Goal: Transaction & Acquisition: Purchase product/service

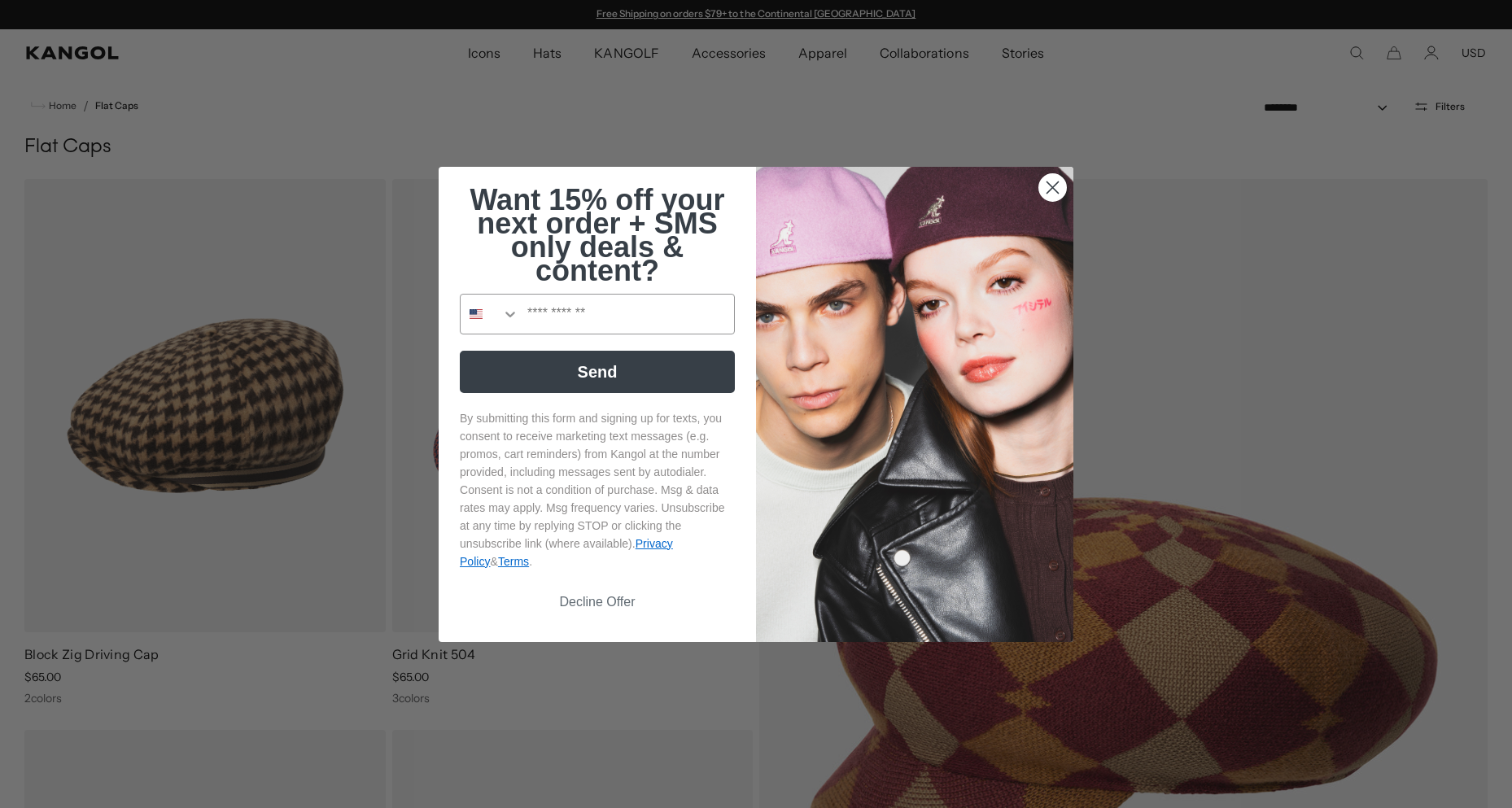
click at [1043, 188] on circle "Close dialog" at bounding box center [1053, 187] width 27 height 27
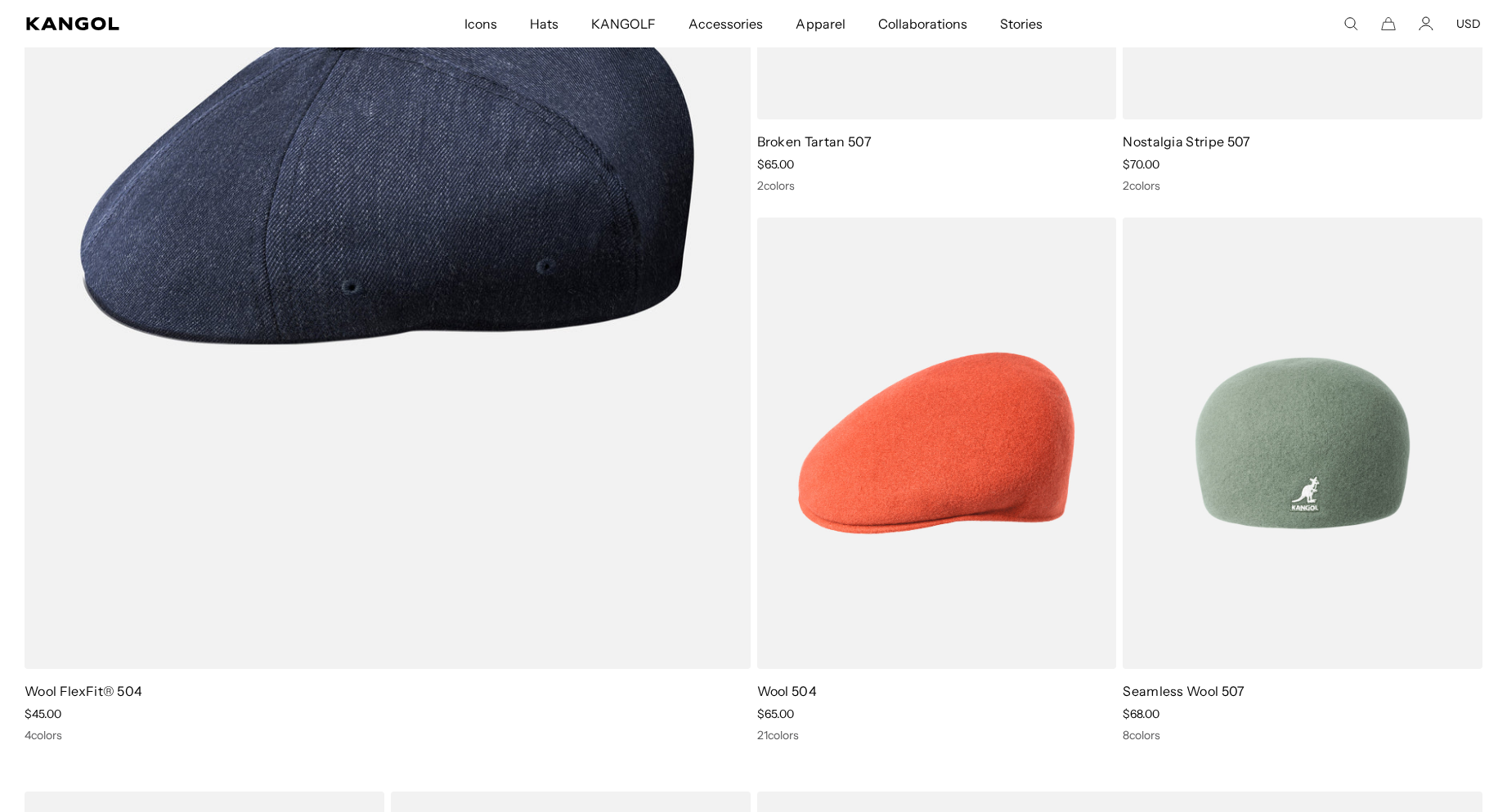
click at [1241, 505] on img at bounding box center [1302, 443] width 360 height 451
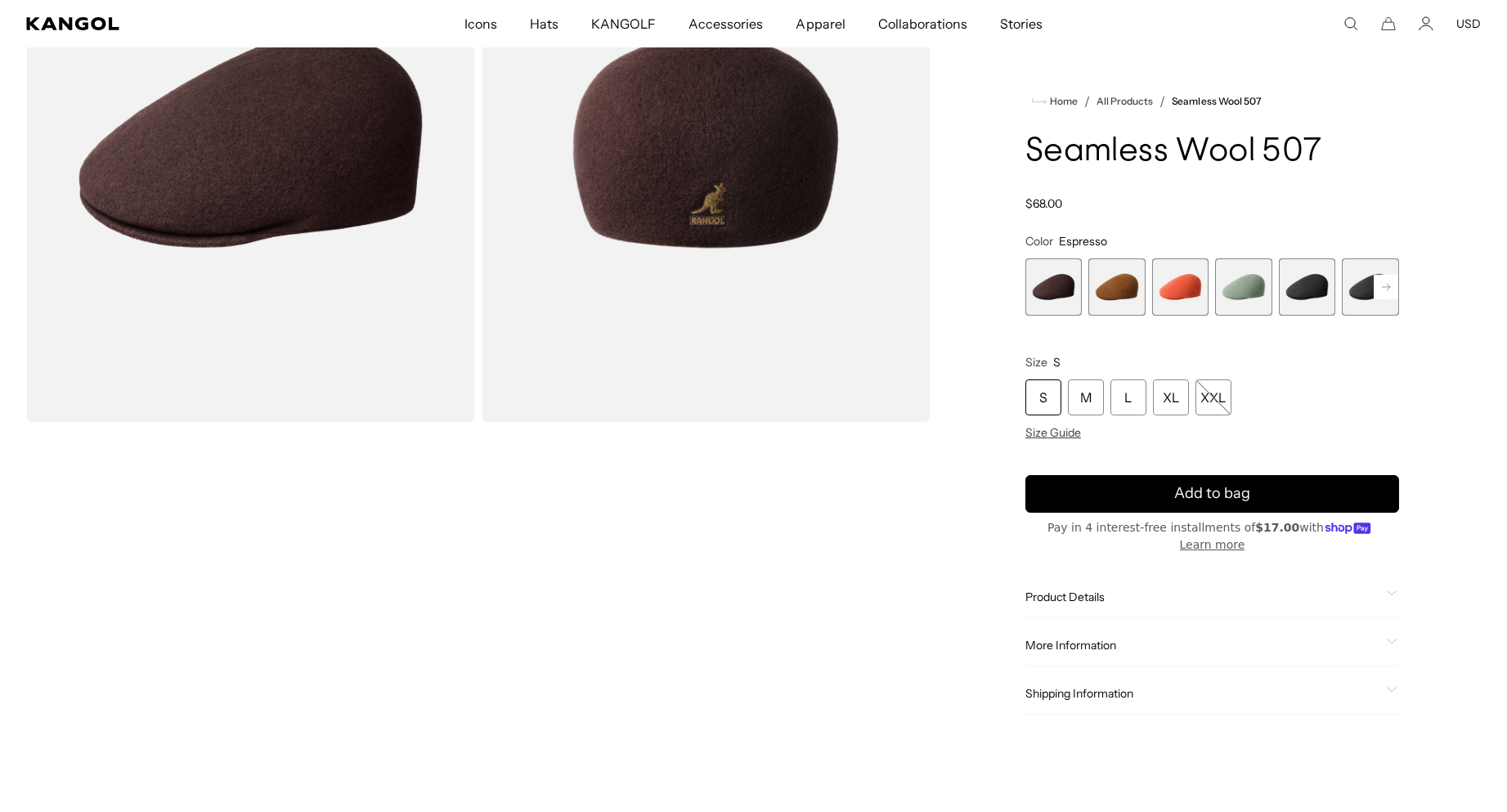
click at [1118, 294] on span "2 of 9" at bounding box center [1117, 287] width 57 height 57
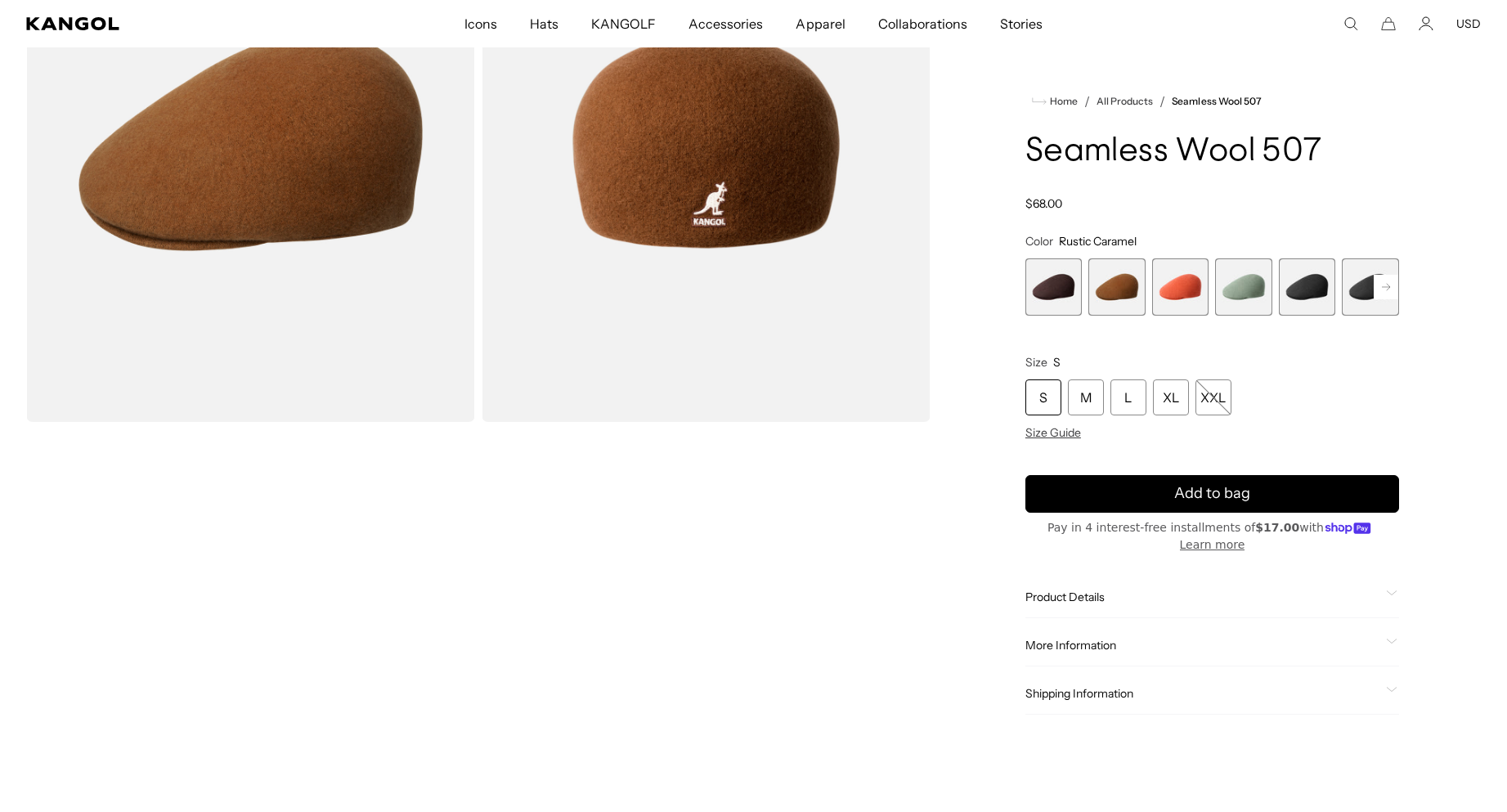
scroll to position [0, 337]
click at [1388, 283] on rect at bounding box center [1385, 286] width 24 height 24
click at [1389, 283] on rect at bounding box center [1385, 286] width 24 height 24
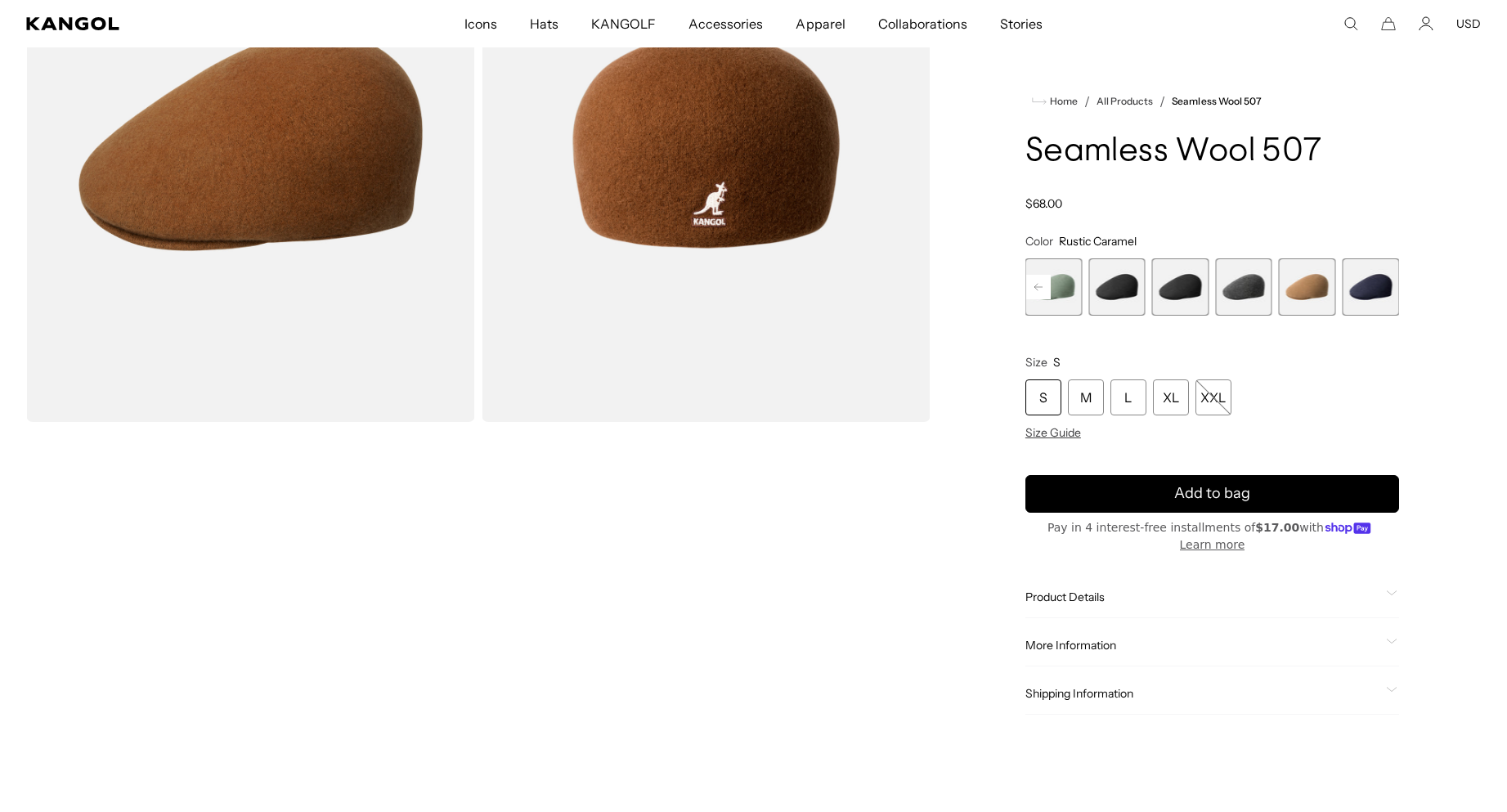
scroll to position [0, 337]
click at [1312, 289] on span "8 of 9" at bounding box center [1307, 287] width 57 height 57
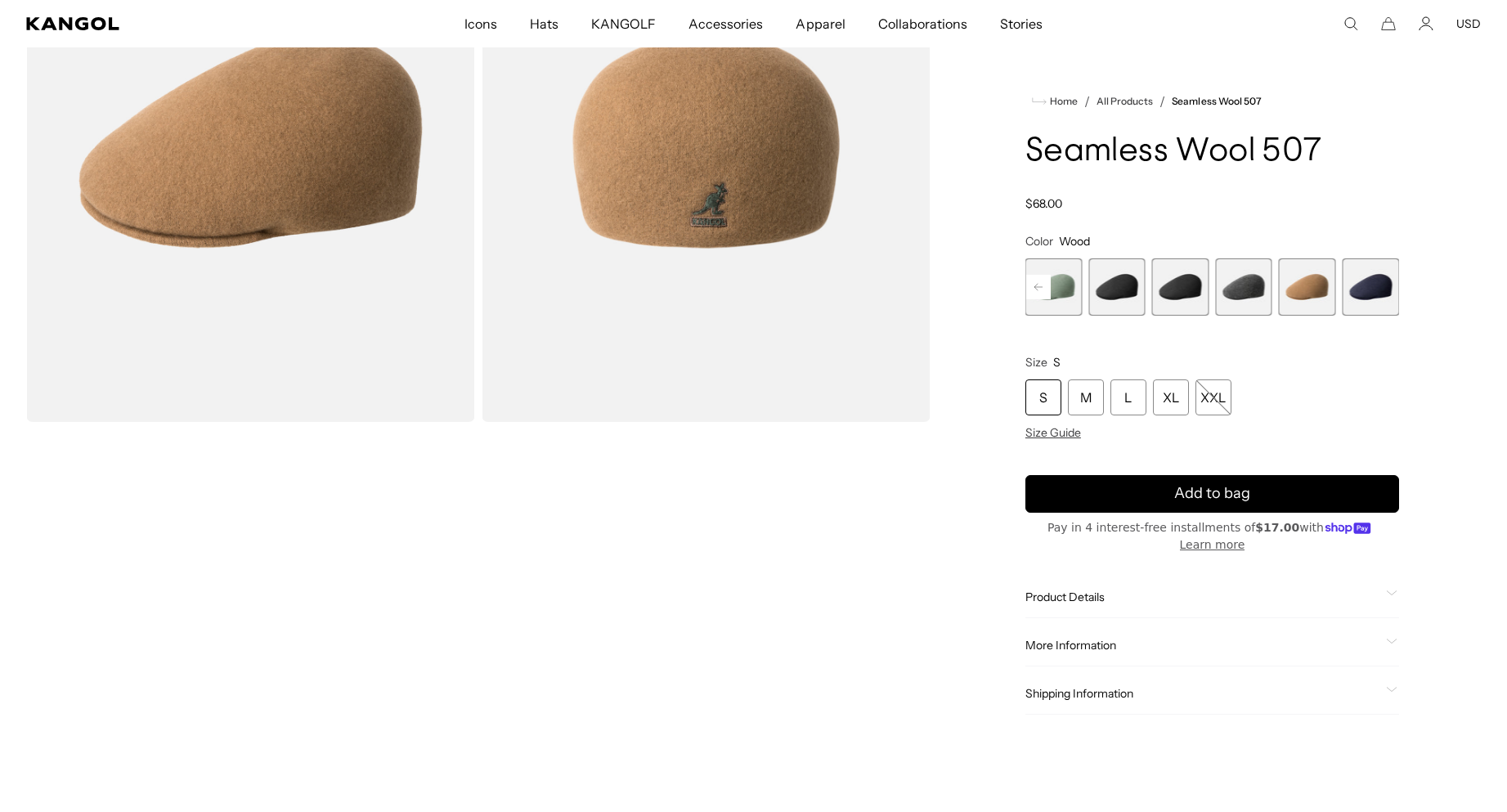
click at [1247, 291] on span "7 of 9" at bounding box center [1244, 287] width 57 height 57
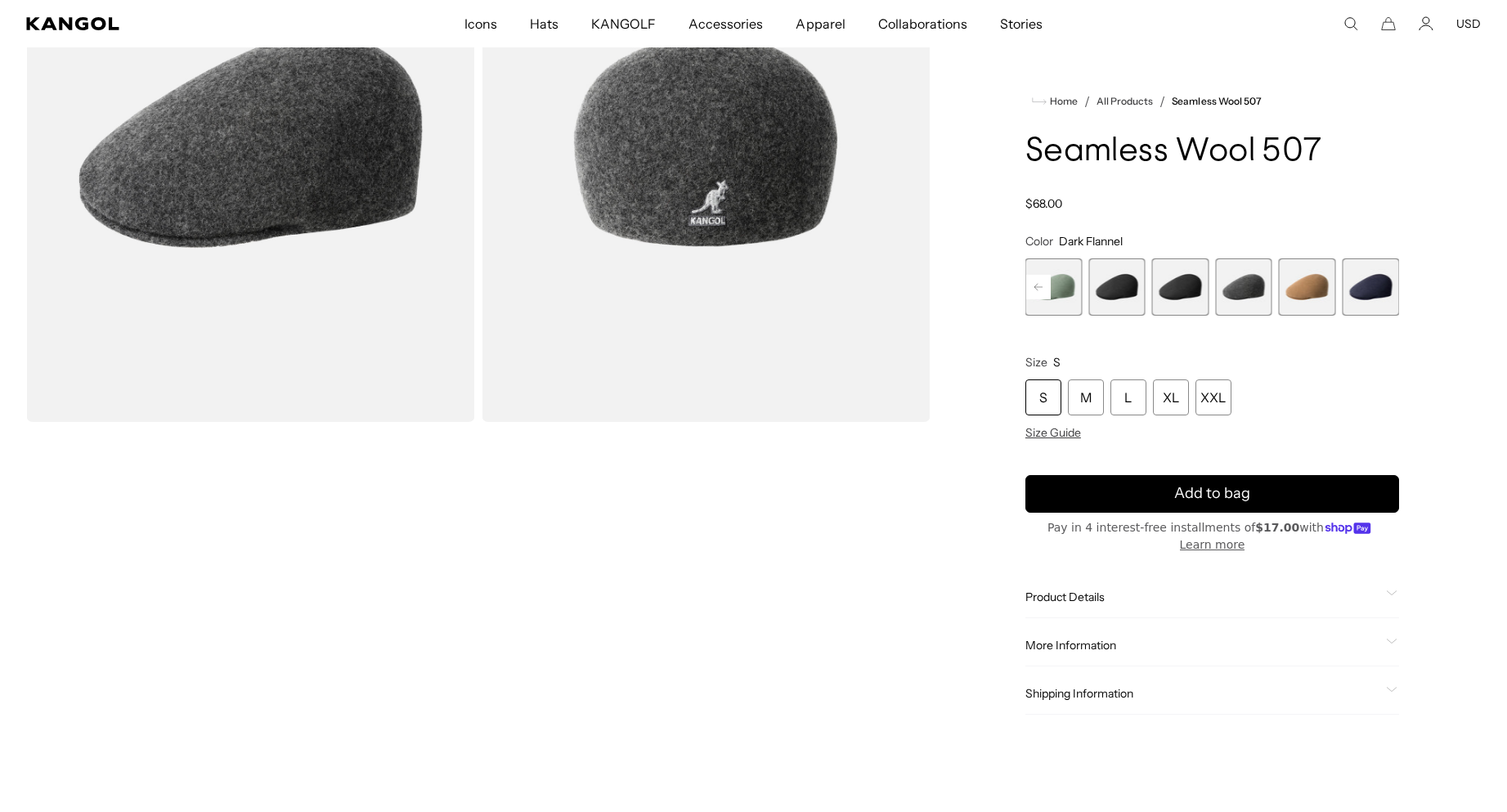
scroll to position [0, 337]
click at [1041, 280] on rect at bounding box center [1038, 286] width 24 height 24
click at [1040, 284] on rect at bounding box center [1038, 286] width 24 height 24
click at [1038, 282] on rect at bounding box center [1038, 286] width 24 height 24
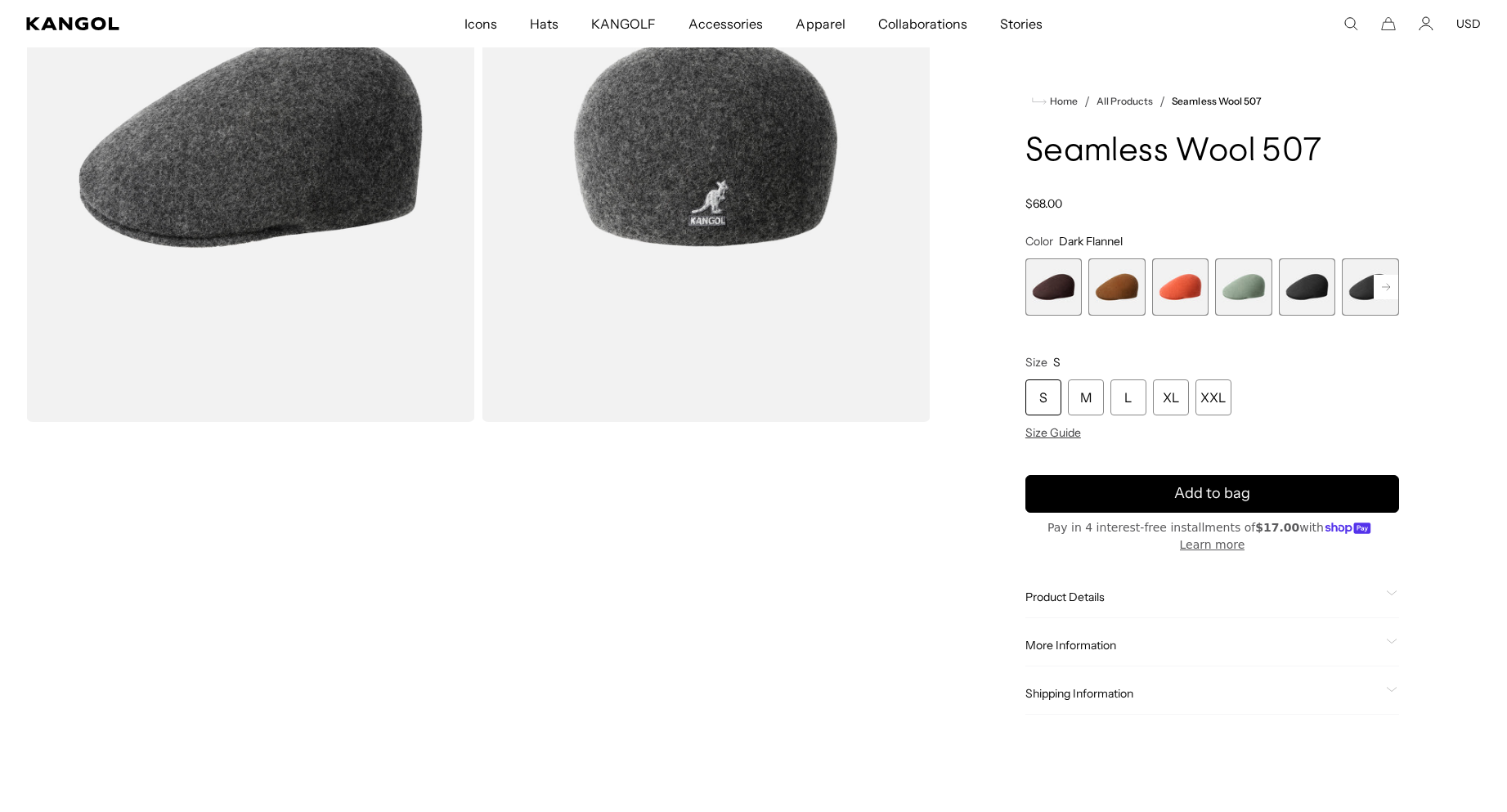
scroll to position [0, 337]
click at [1112, 300] on span "2 of 9" at bounding box center [1117, 287] width 57 height 57
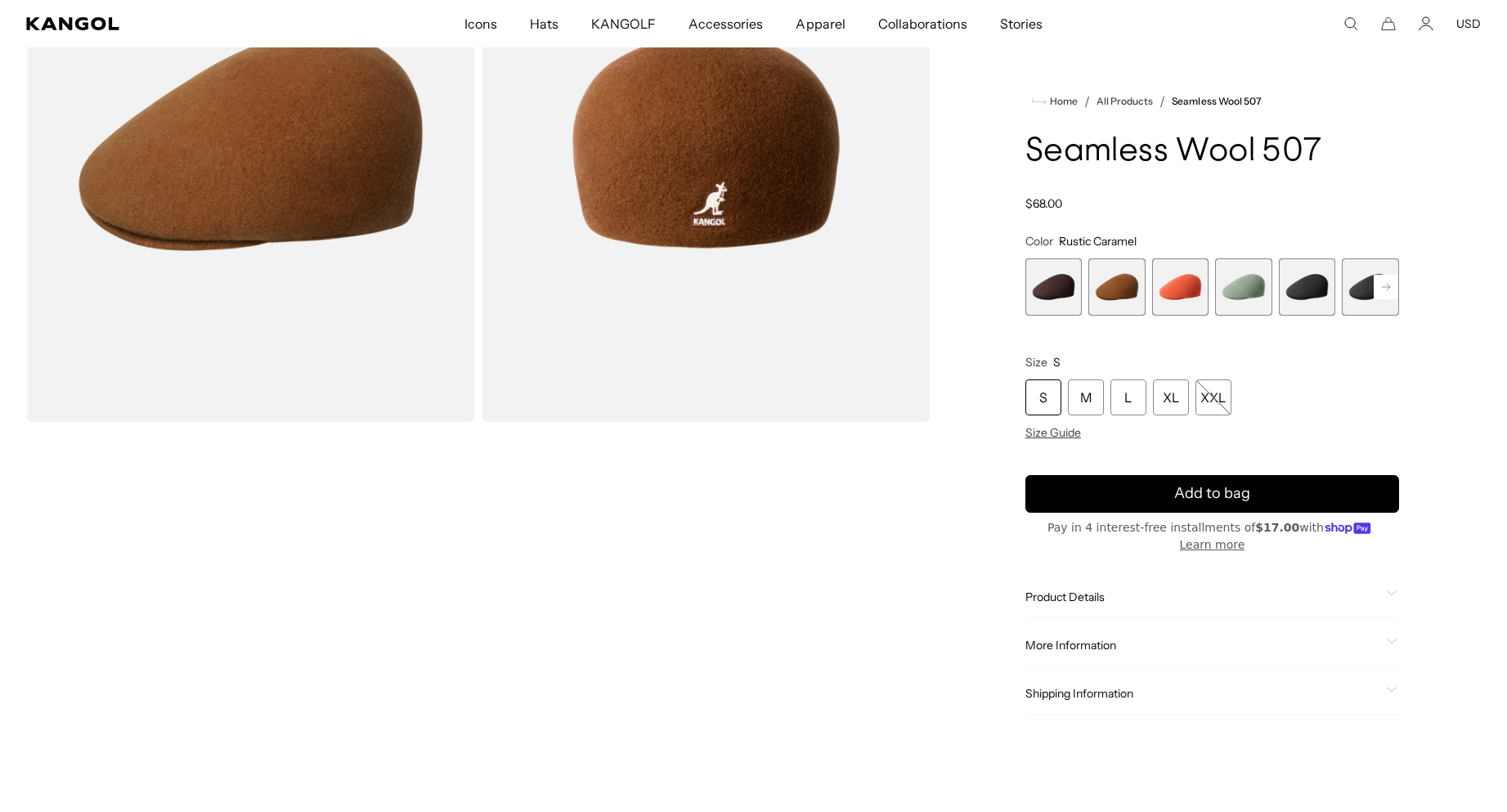
click at [1061, 292] on span "1 of 9" at bounding box center [1054, 287] width 57 height 57
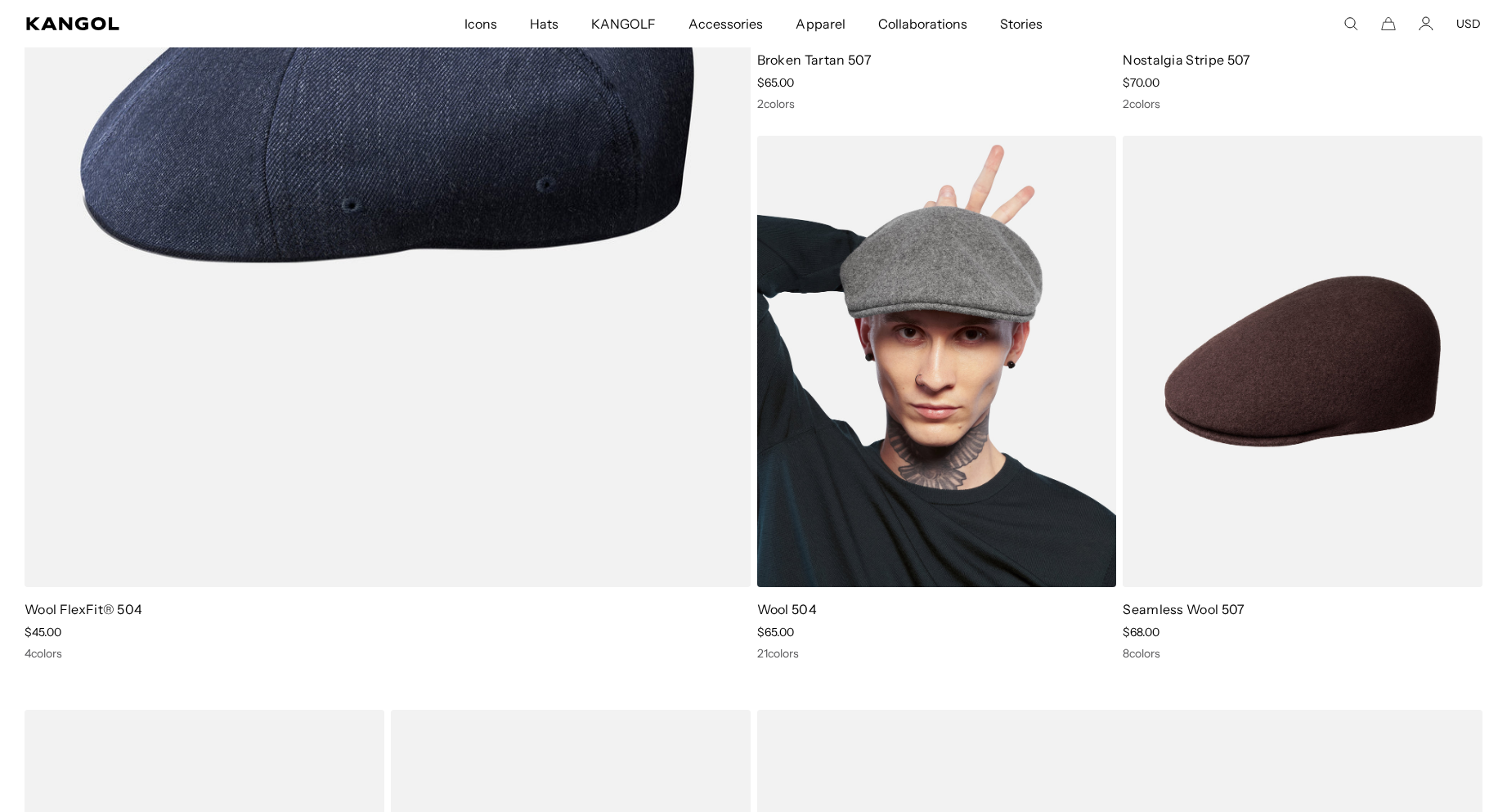
scroll to position [0, 337]
click at [931, 289] on img at bounding box center [937, 362] width 360 height 451
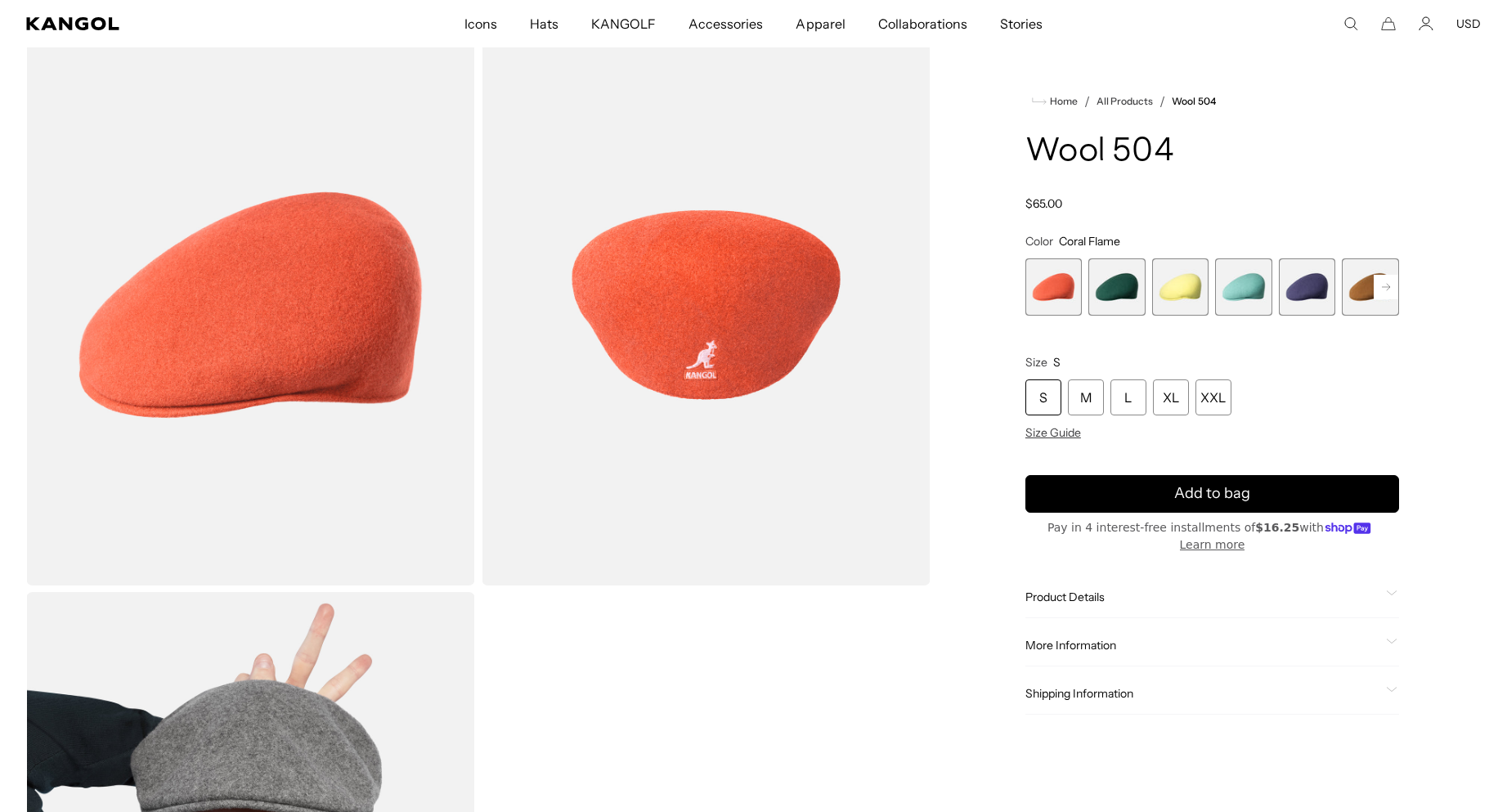
scroll to position [0, 337]
click at [1304, 296] on span "5 of 21" at bounding box center [1307, 287] width 57 height 57
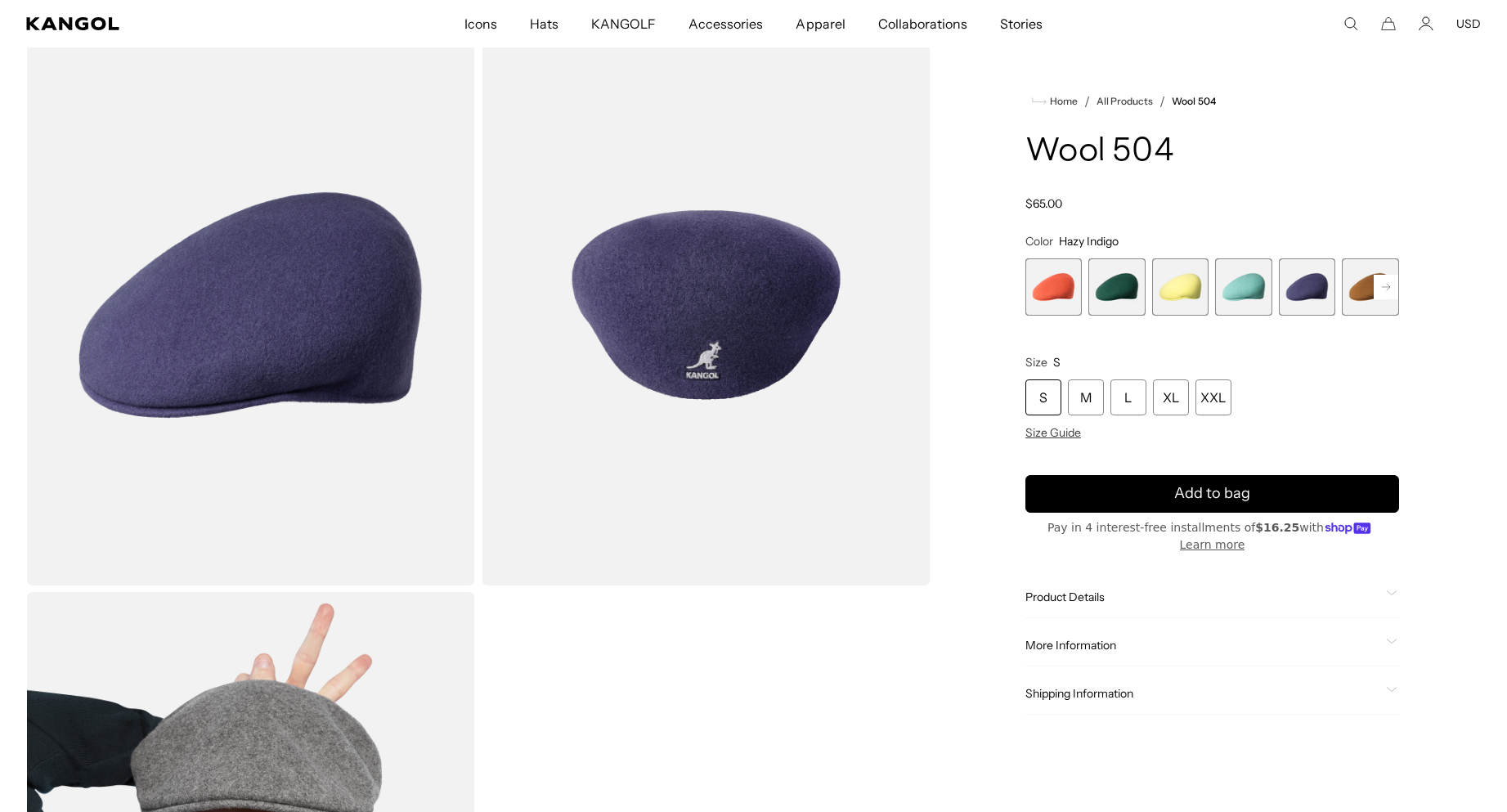
click at [1385, 286] on rect at bounding box center [1385, 286] width 24 height 24
click at [1309, 293] on span "6 of 21" at bounding box center [1307, 287] width 57 height 57
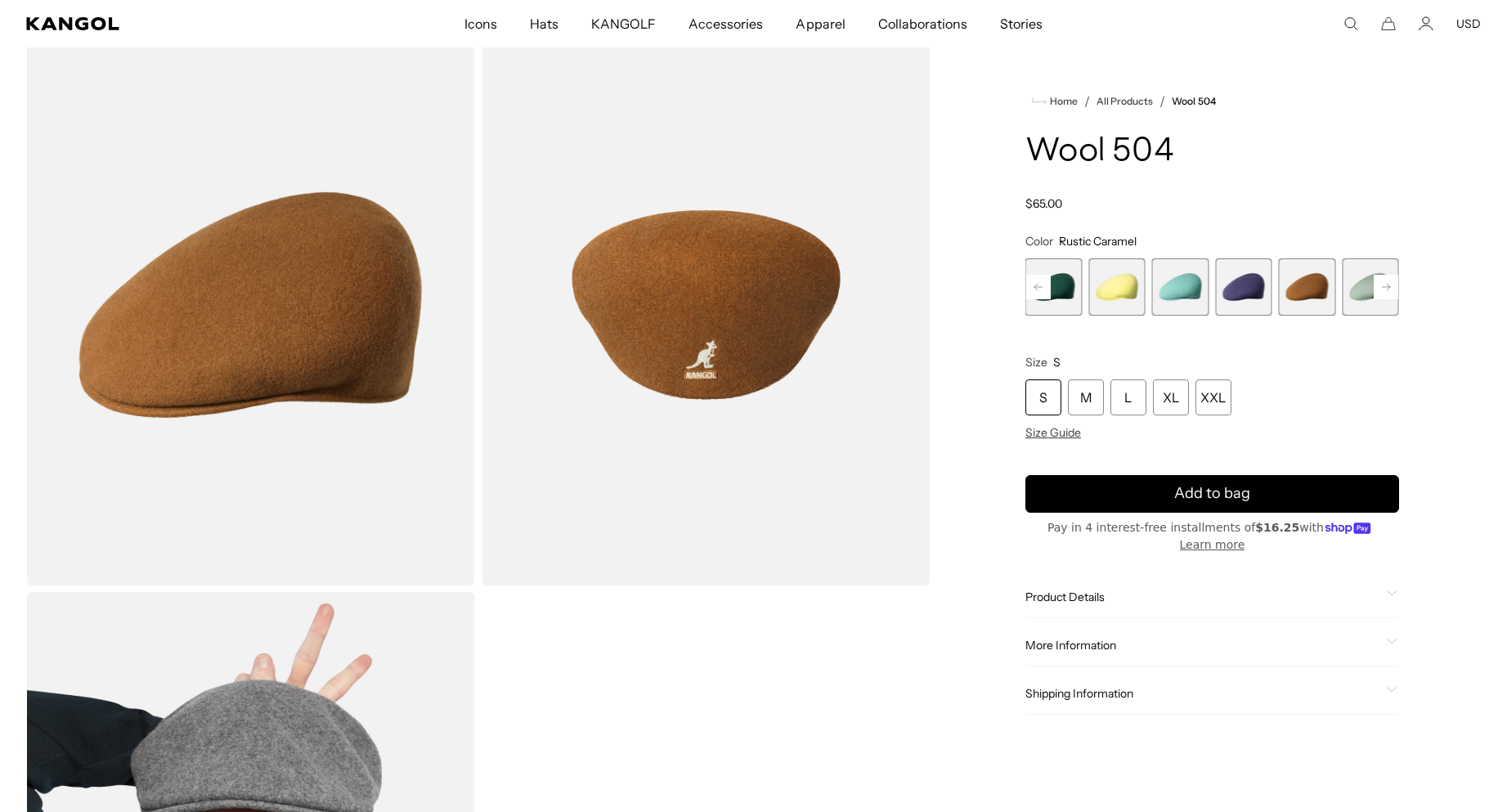
click at [1388, 285] on rect at bounding box center [1385, 286] width 24 height 24
click at [1308, 289] on span "8 of 21" at bounding box center [1307, 287] width 57 height 57
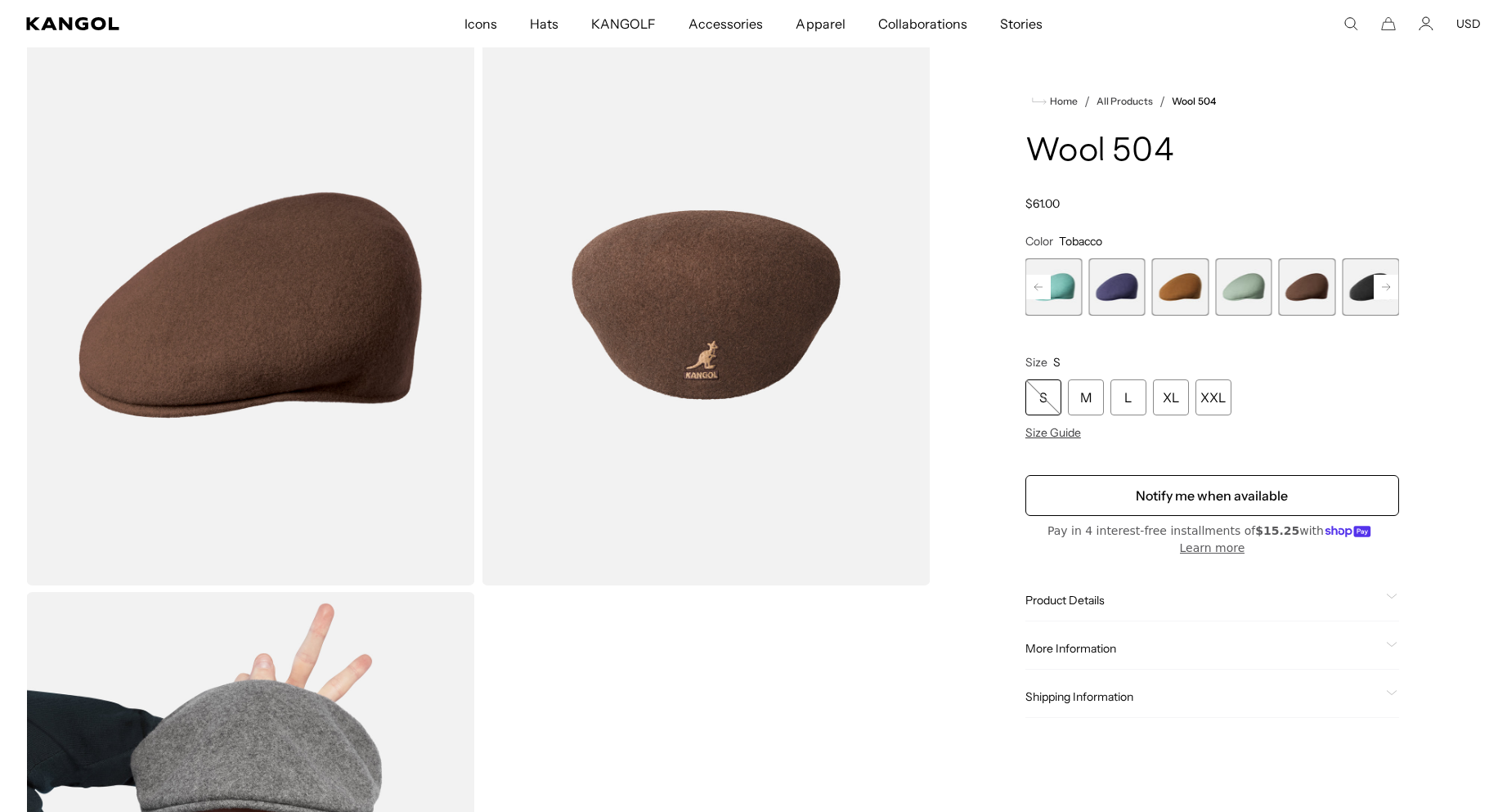
scroll to position [0, 337]
click at [1386, 286] on rect at bounding box center [1385, 286] width 24 height 24
click at [1386, 288] on rect at bounding box center [1385, 286] width 24 height 24
click at [1384, 284] on rect at bounding box center [1385, 286] width 24 height 24
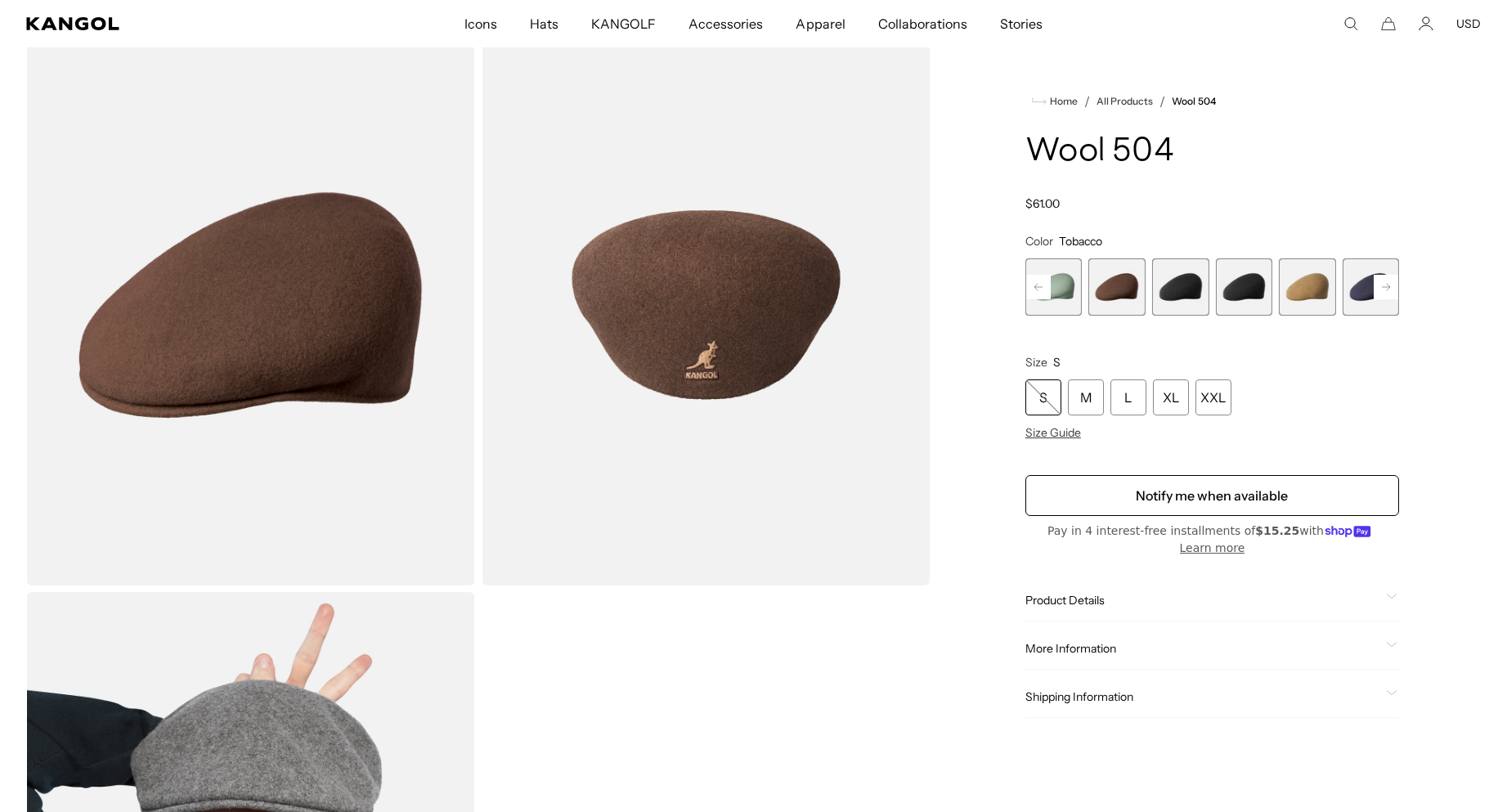
click at [1383, 282] on rect at bounding box center [1385, 286] width 24 height 24
click at [1381, 285] on rect at bounding box center [1385, 286] width 24 height 24
click at [1388, 287] on icon at bounding box center [1386, 287] width 8 height 7
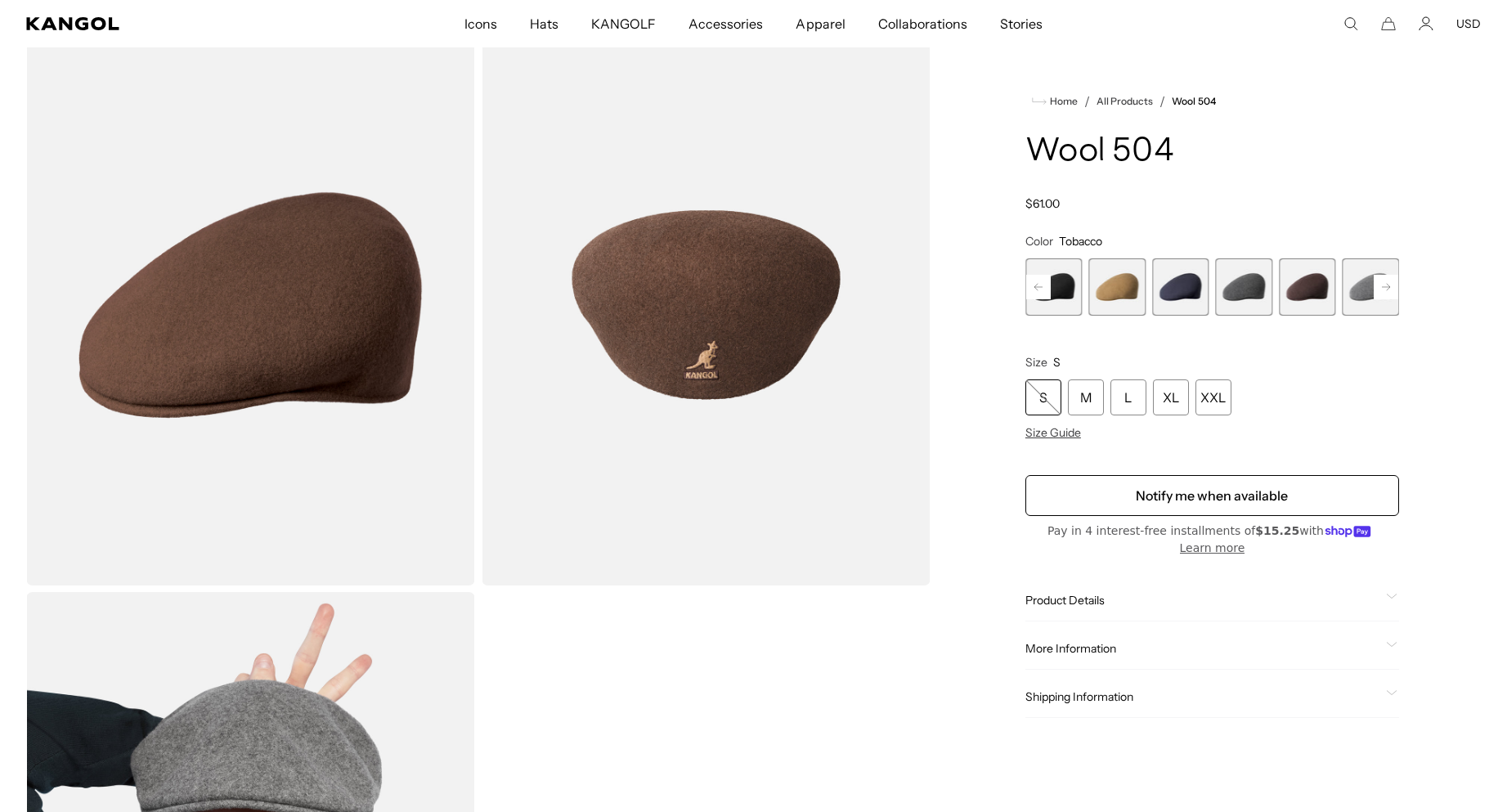
click at [1311, 290] on span "14 of 21" at bounding box center [1307, 287] width 57 height 57
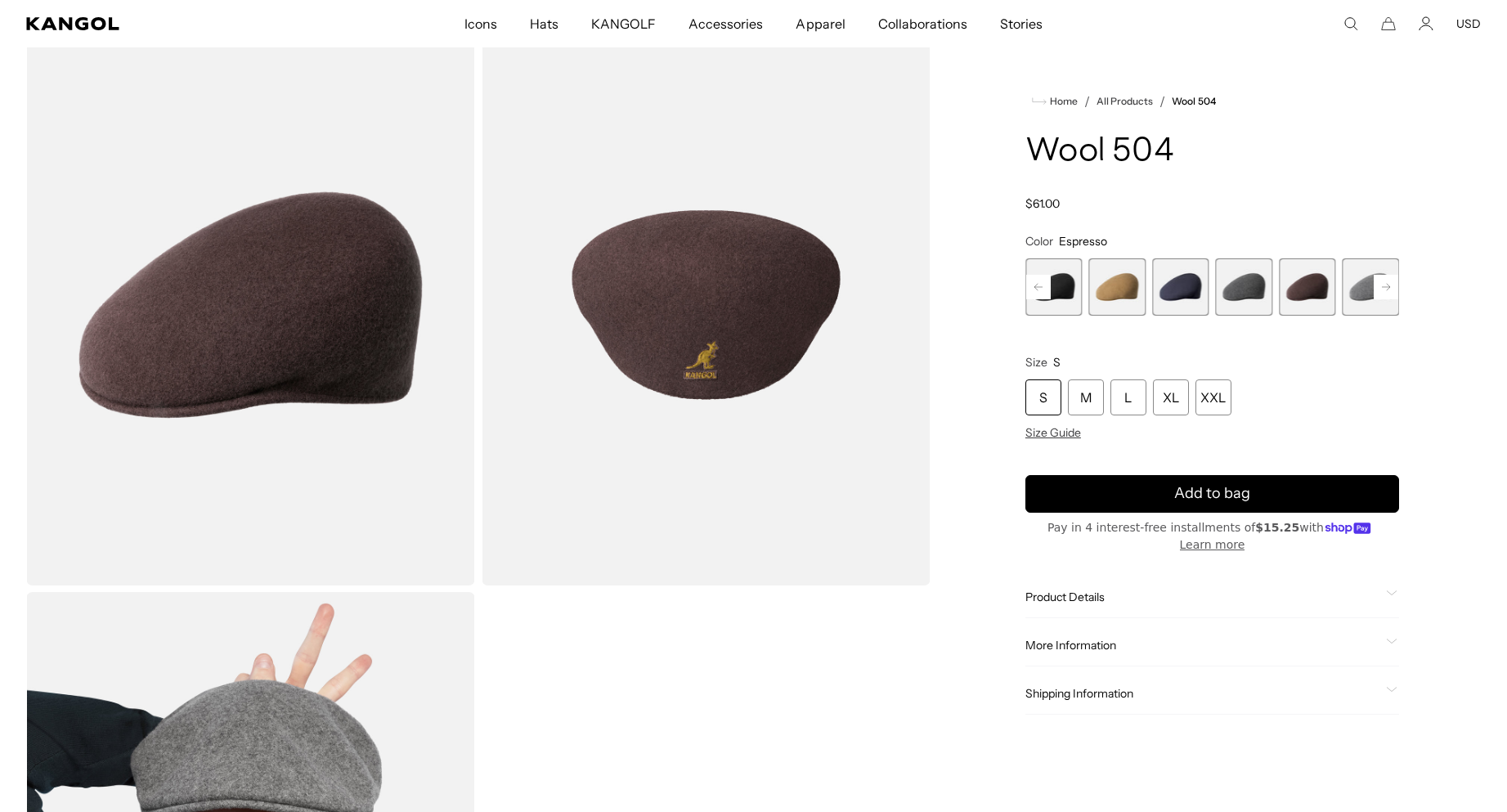
scroll to position [0, 337]
click at [1387, 283] on rect at bounding box center [1385, 286] width 24 height 24
click at [1311, 289] on span "15 of 21" at bounding box center [1307, 287] width 57 height 57
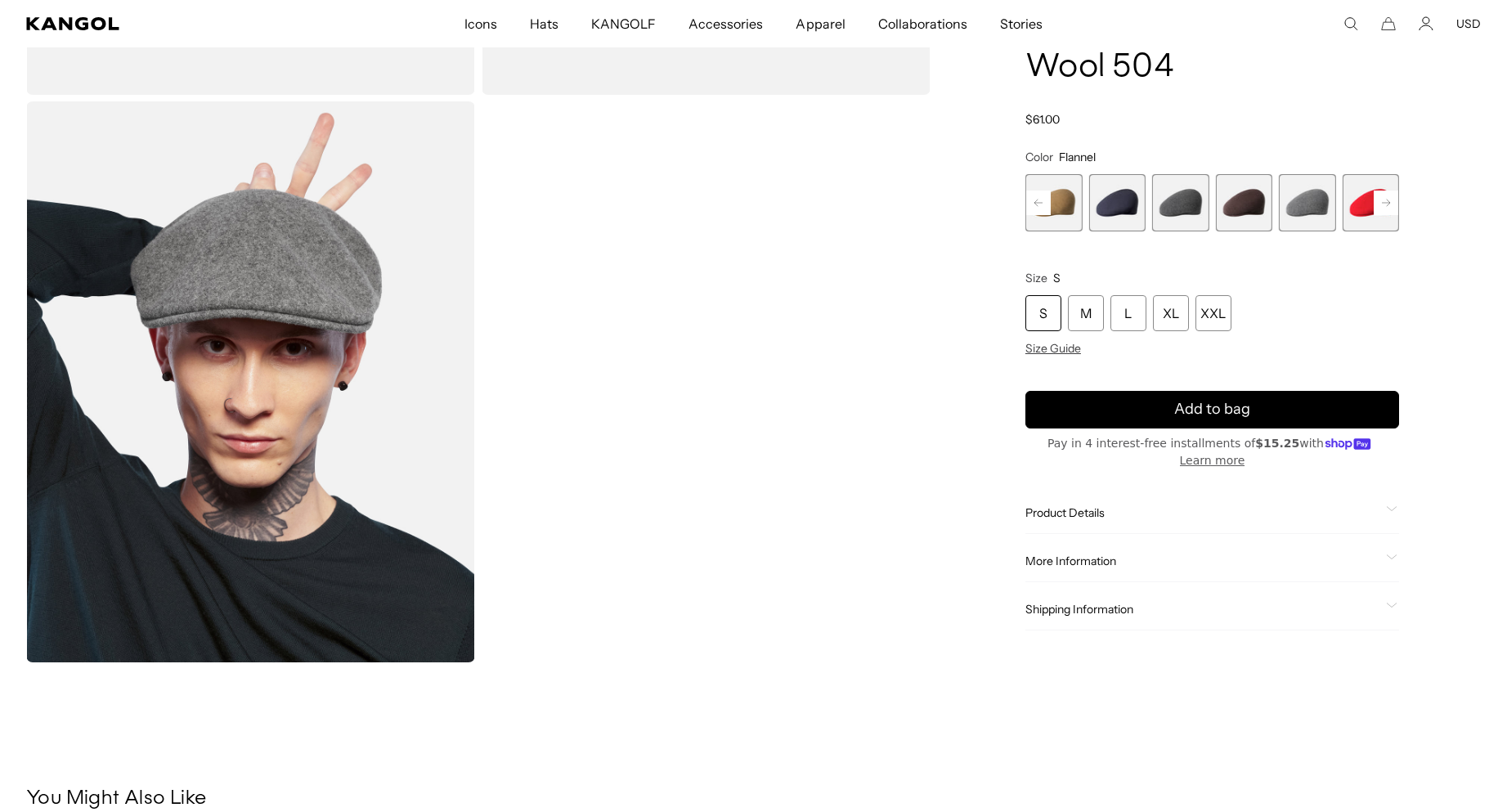
click at [706, 426] on video "Gallery Viewer" at bounding box center [706, 382] width 449 height 561
click at [714, 424] on video "Gallery Viewer" at bounding box center [706, 382] width 449 height 561
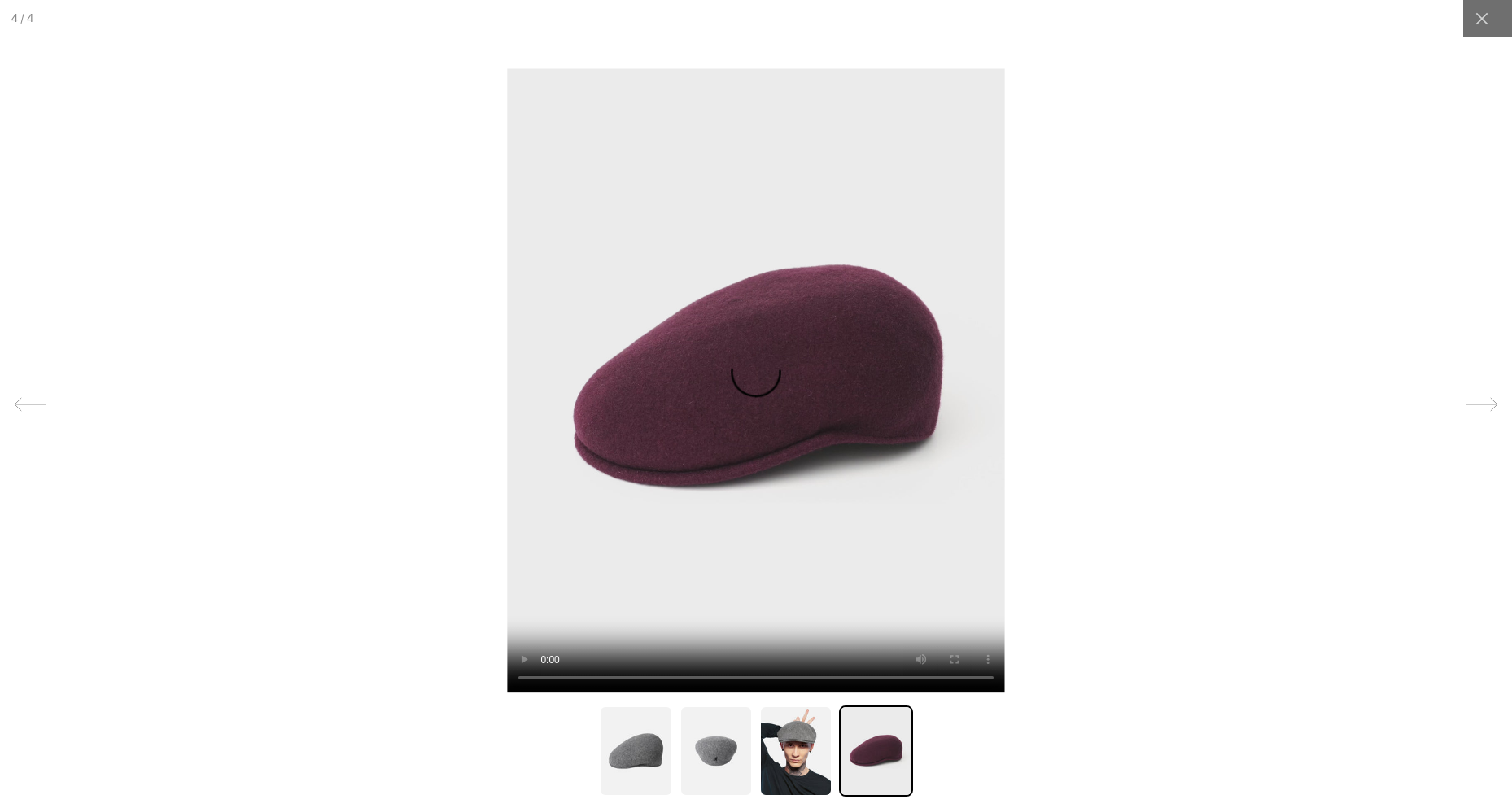
scroll to position [0, 0]
